Goal: Check status

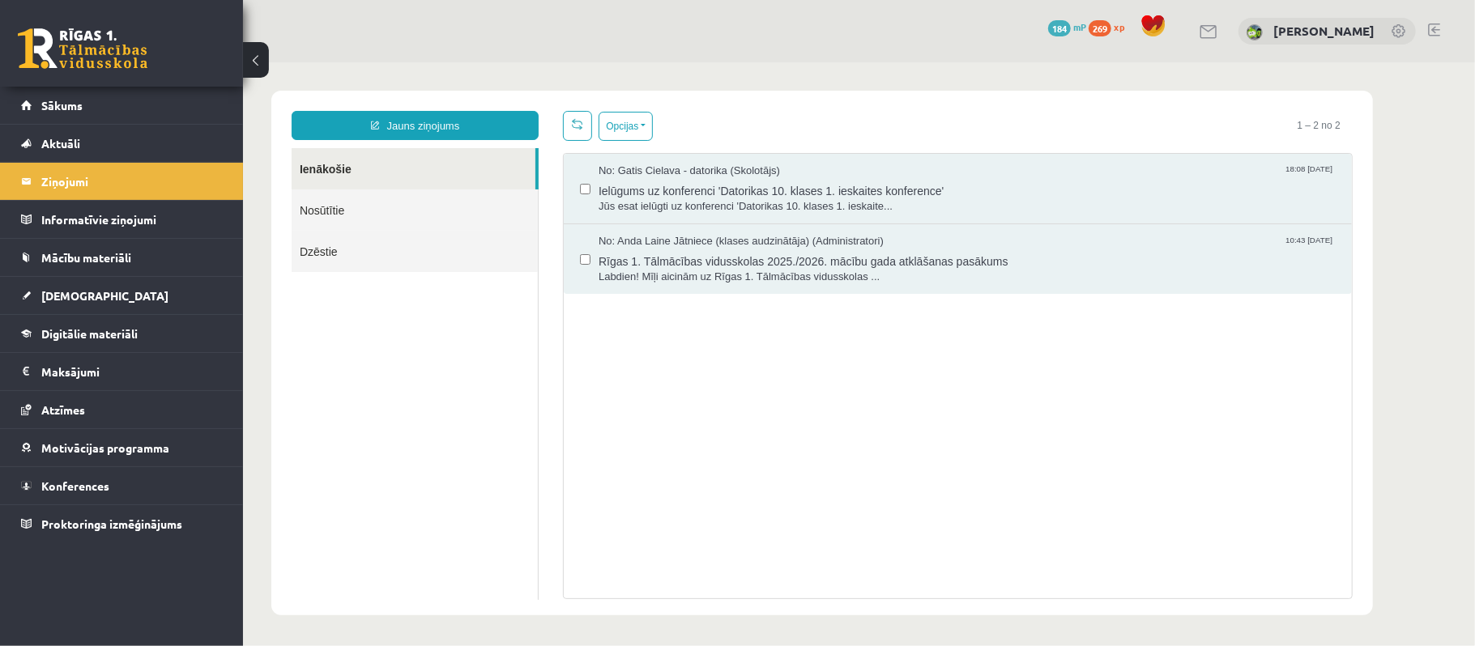
click at [467, 195] on link "Nosūtītie" at bounding box center [414, 209] width 246 height 41
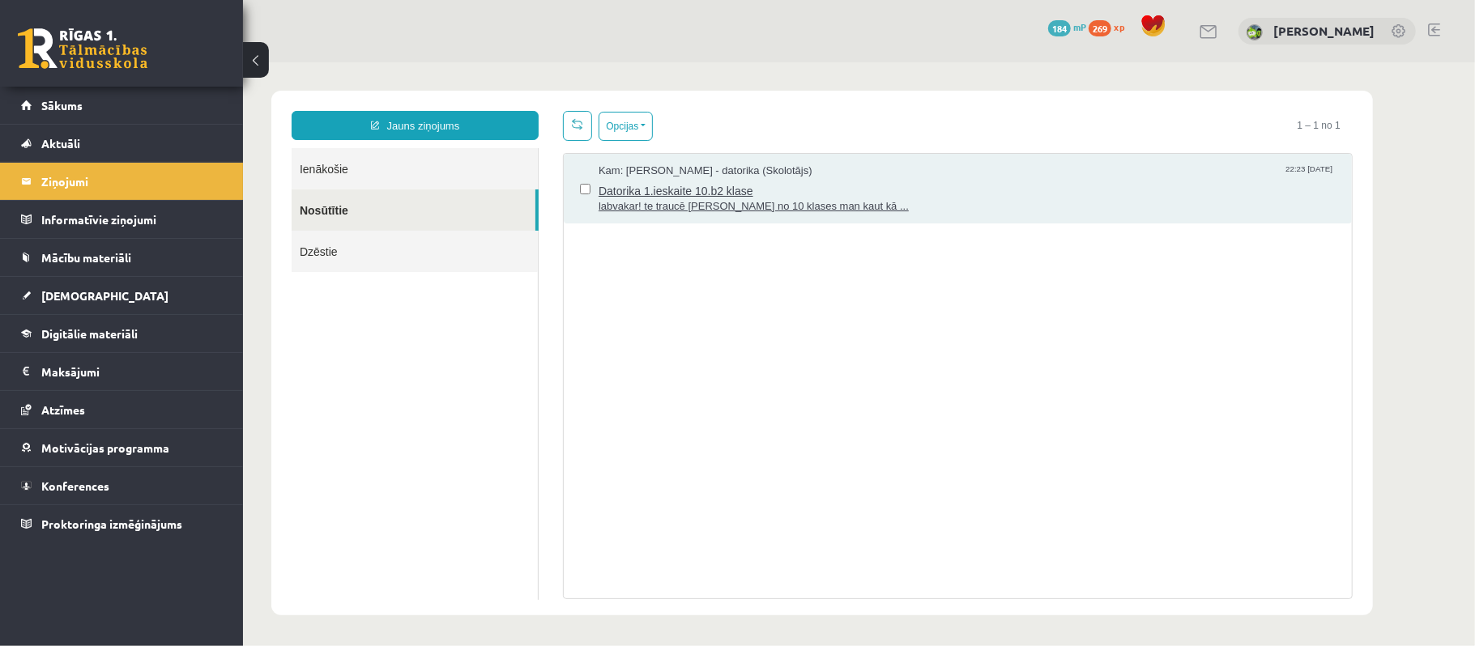
click at [790, 177] on span "Kam: Gatis Cielava - datorika (Skolotājs)" at bounding box center [705, 170] width 214 height 15
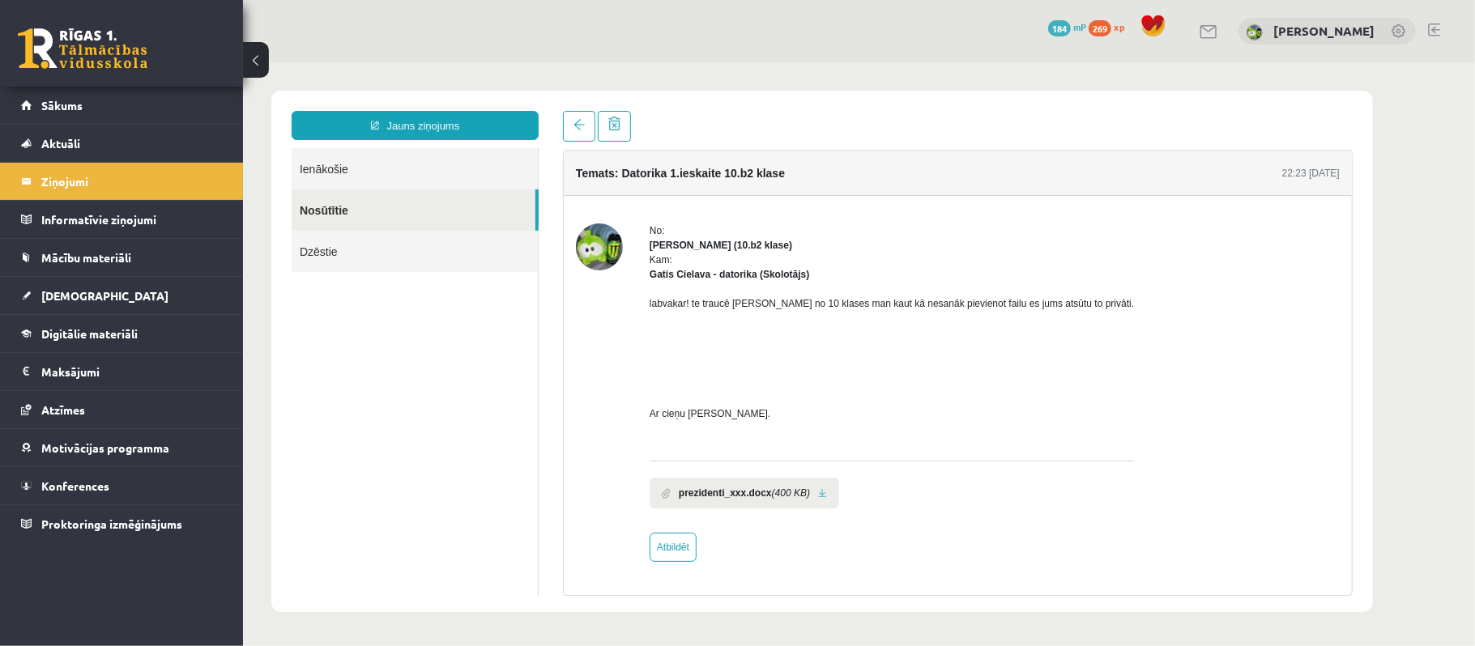
click at [435, 175] on link "Ienākošie" at bounding box center [414, 167] width 246 height 41
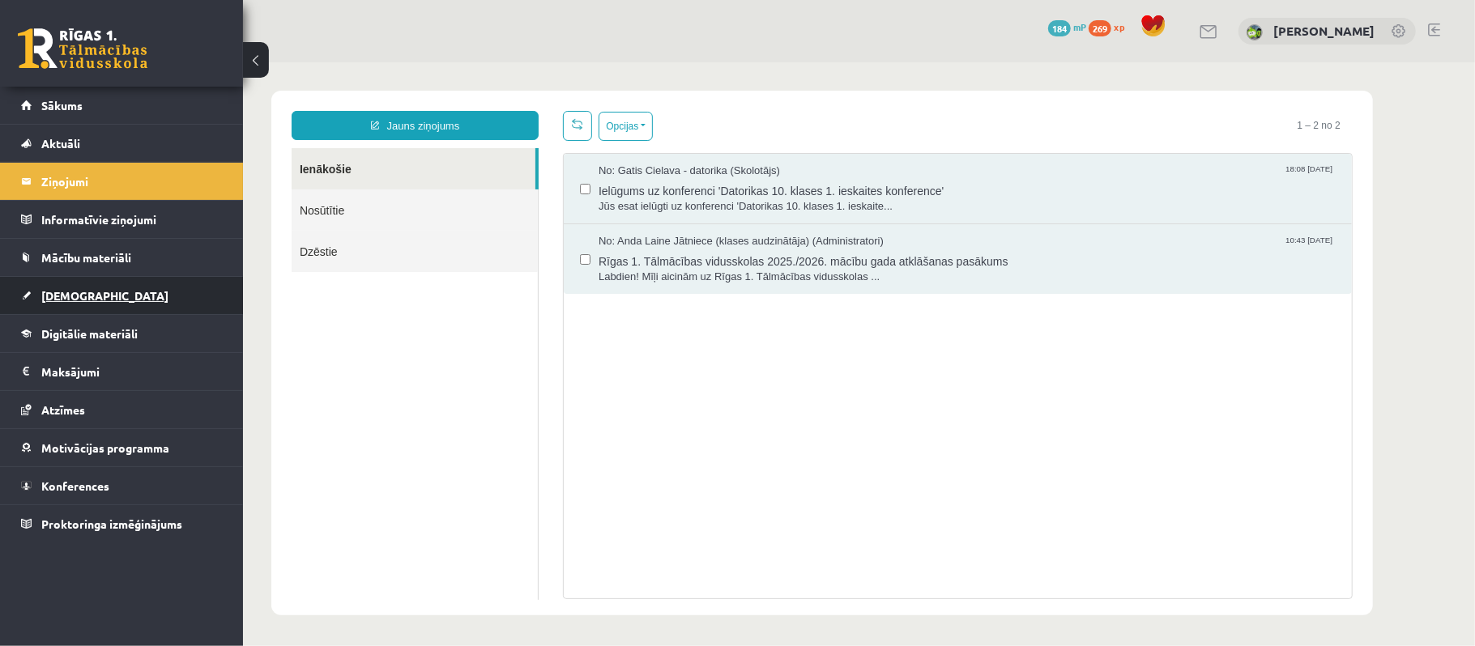
click at [157, 289] on link "[DEMOGRAPHIC_DATA]" at bounding box center [122, 295] width 202 height 37
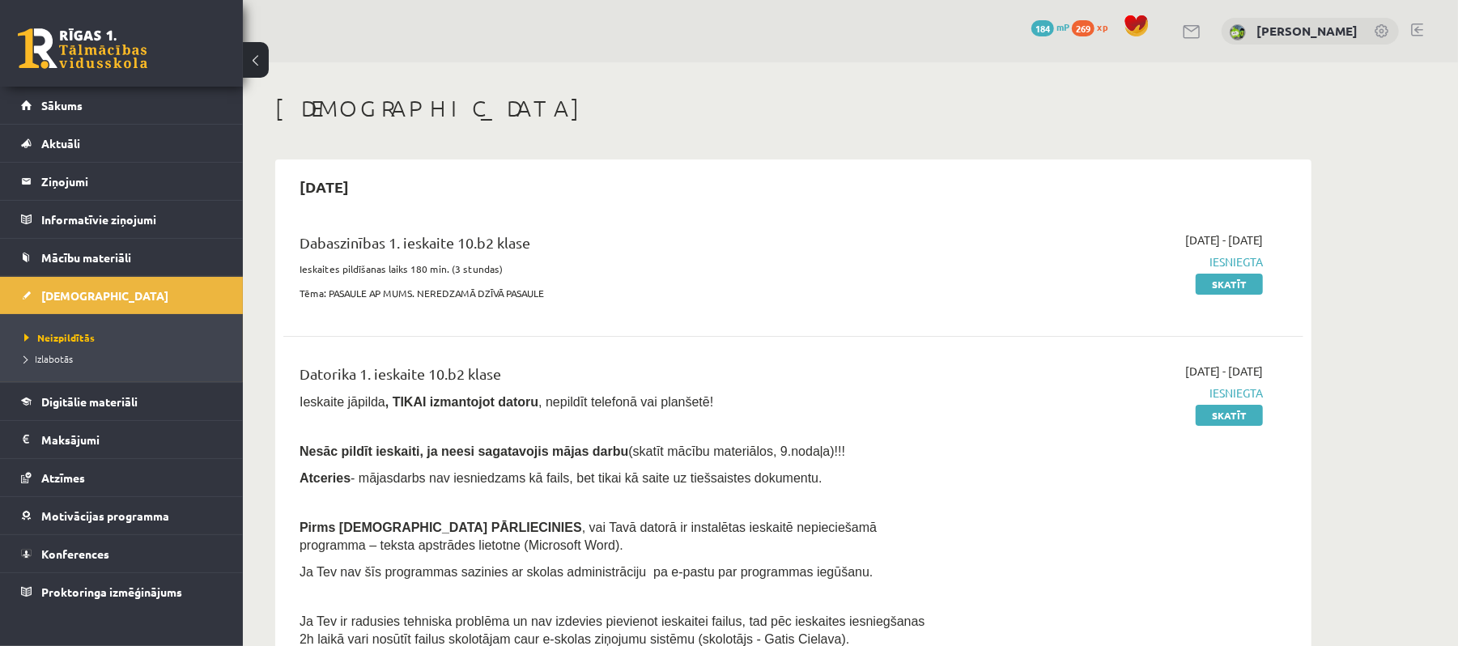
scroll to position [108, 0]
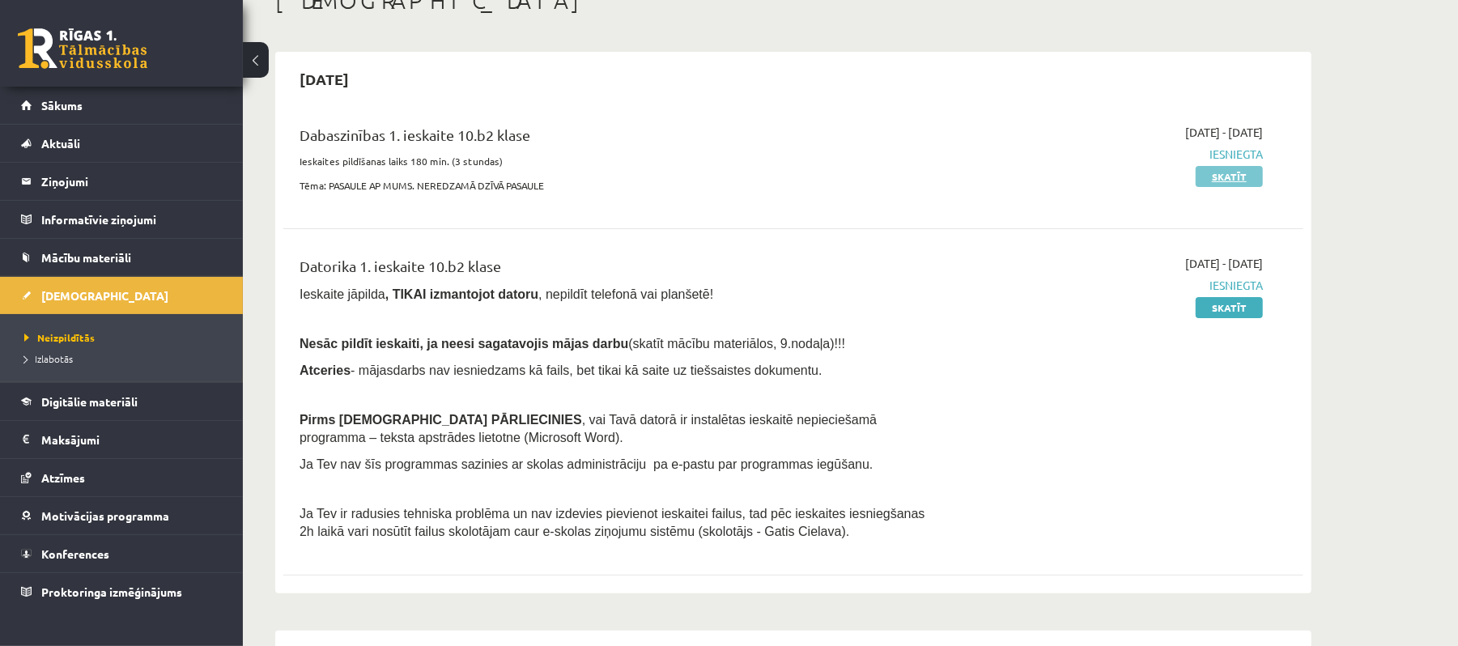
click at [1242, 169] on link "Skatīt" at bounding box center [1229, 176] width 67 height 21
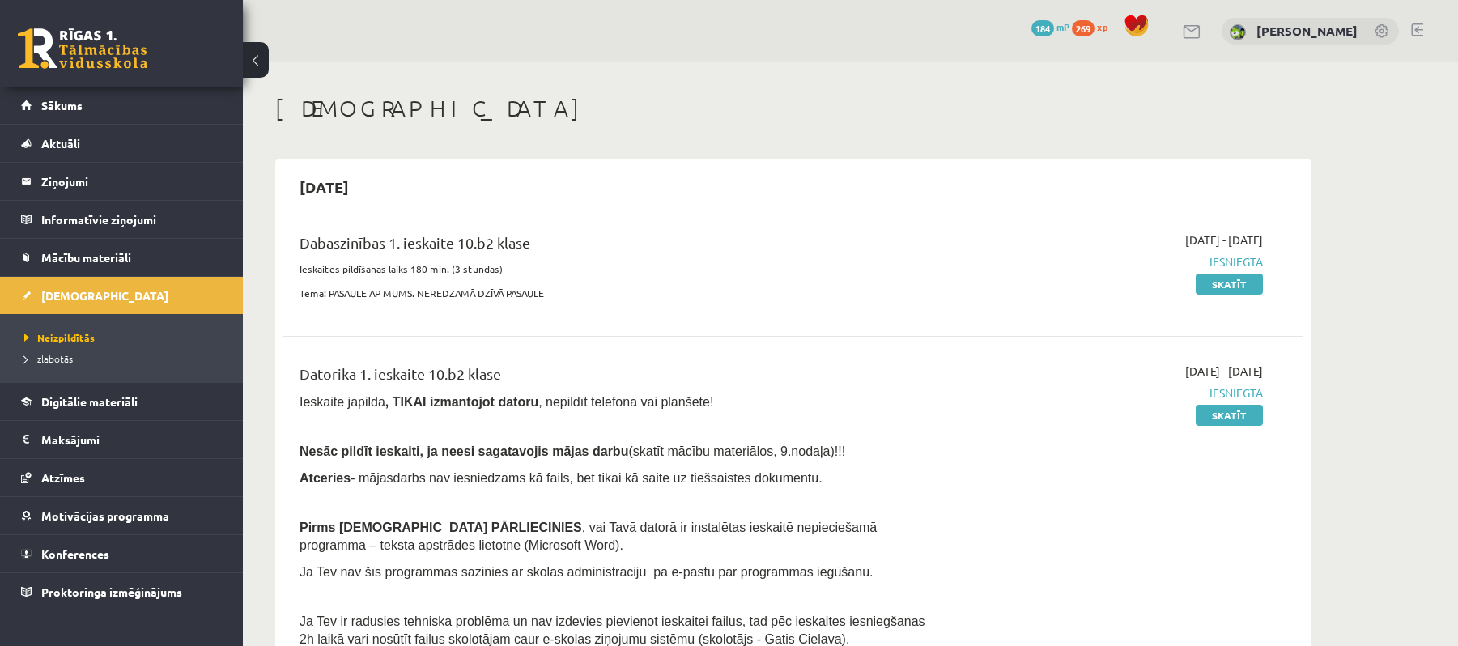
scroll to position [108, 0]
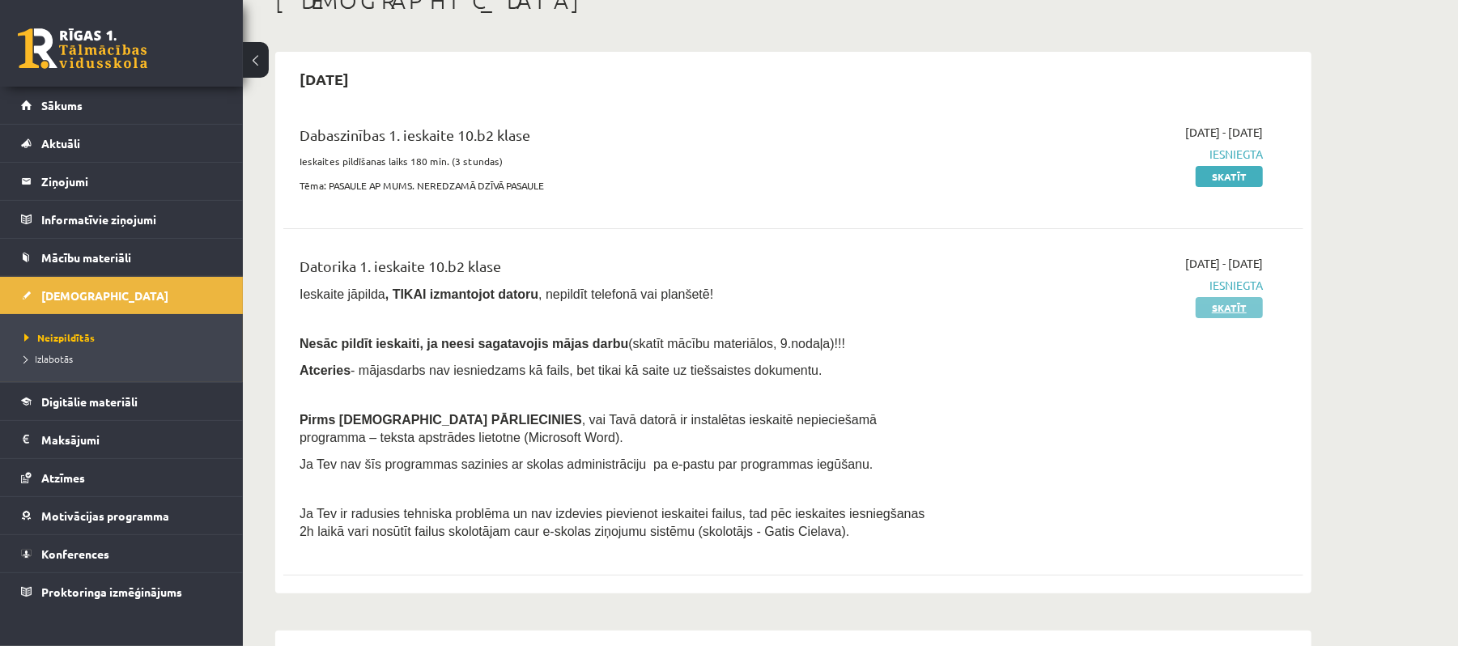
click at [1229, 309] on link "Skatīt" at bounding box center [1229, 307] width 67 height 21
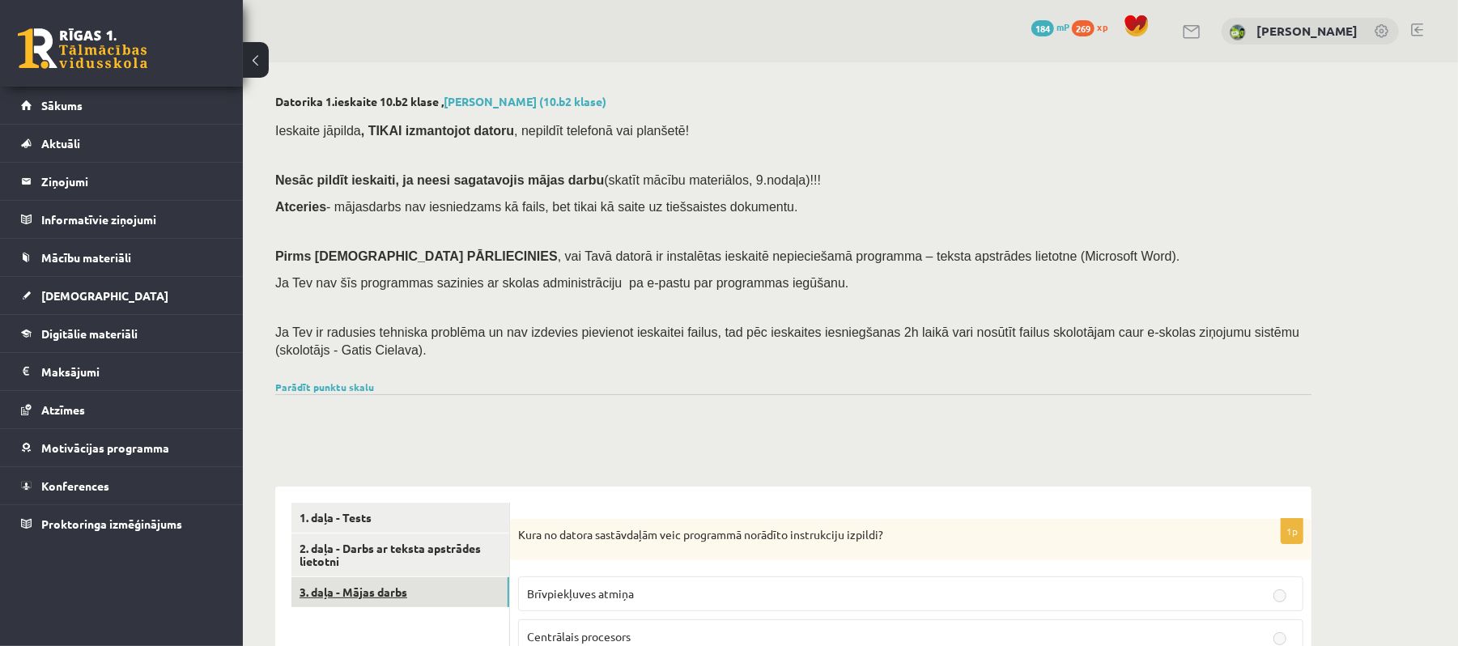
click at [463, 590] on link "3. daļa - Mājas darbs" at bounding box center [401, 592] width 218 height 30
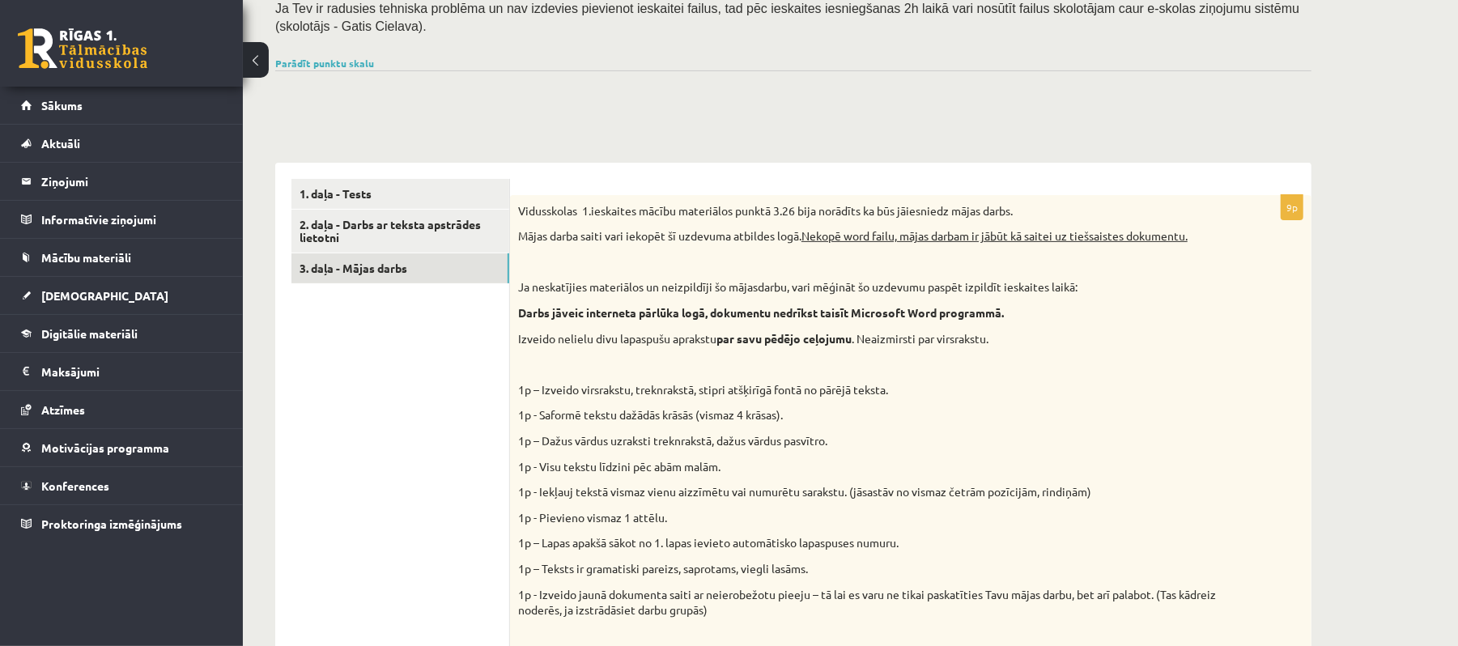
scroll to position [215, 0]
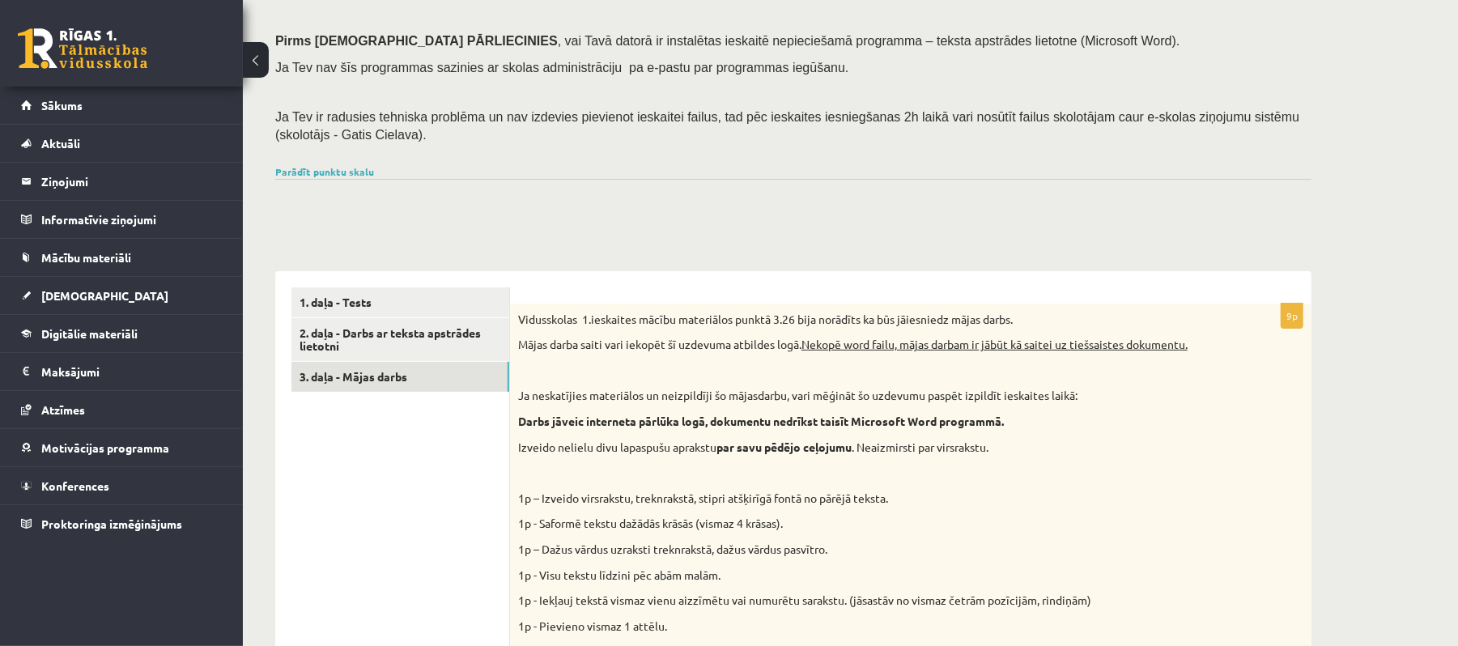
click at [461, 290] on link "1. daļa - Tests" at bounding box center [401, 302] width 218 height 30
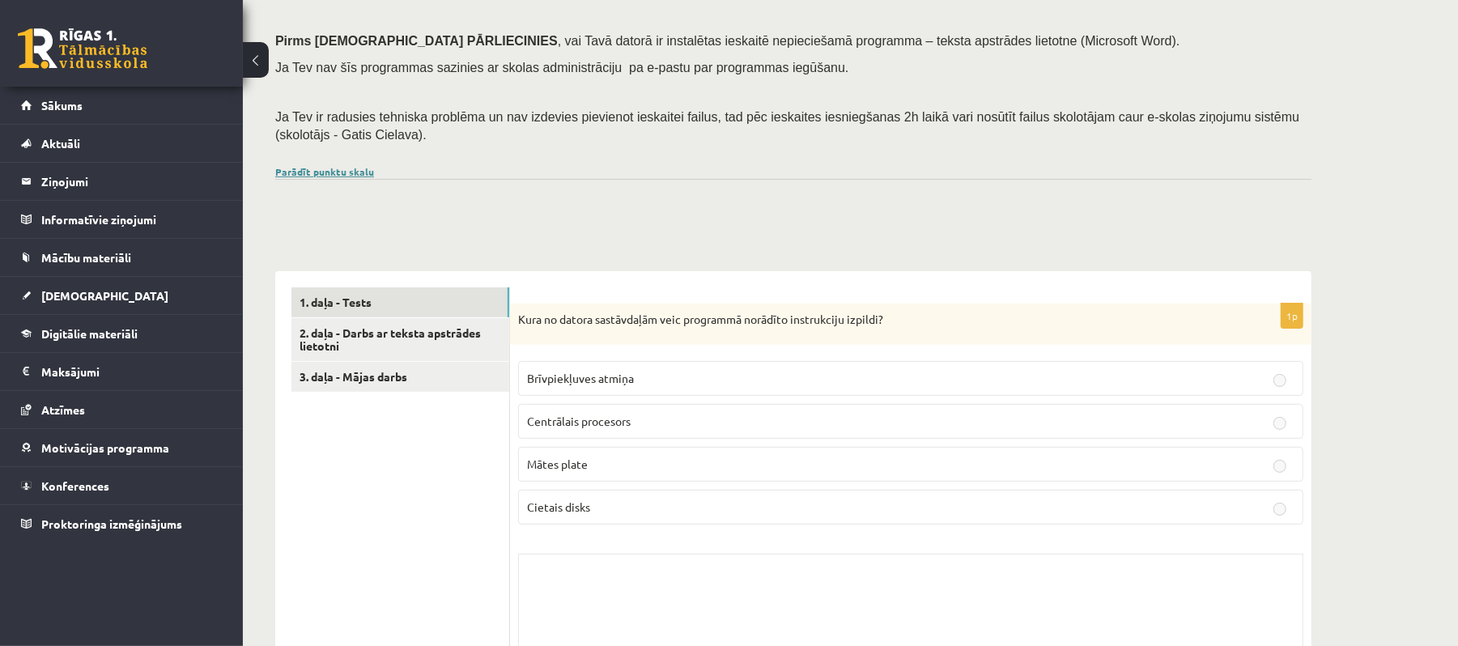
click at [363, 165] on link "Parādīt punktu skalu" at bounding box center [324, 171] width 99 height 13
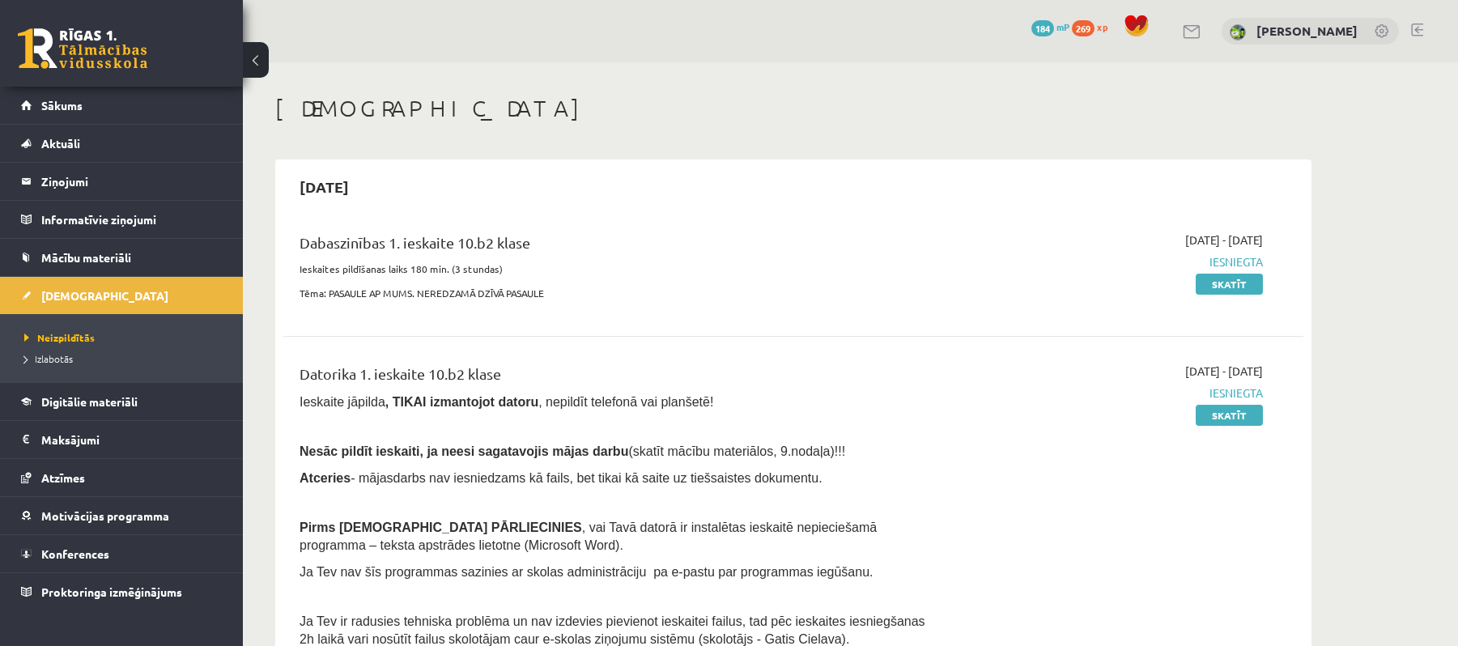
scroll to position [108, 0]
